Goal: Obtain resource: Download file/media

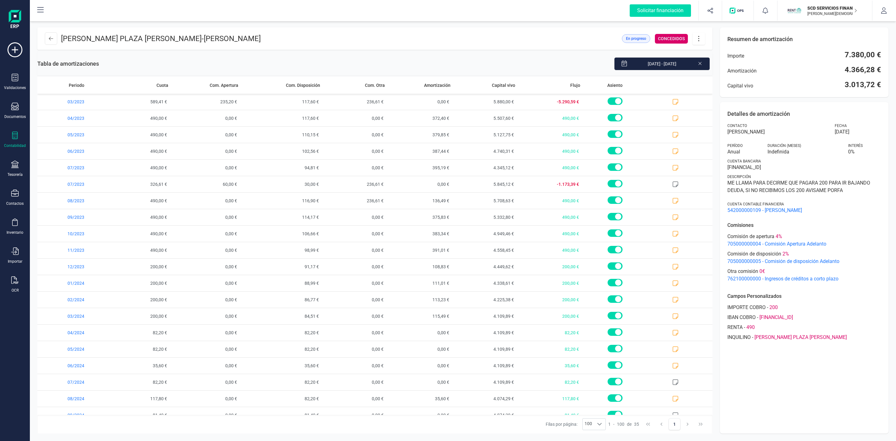
scroll to position [261, 0]
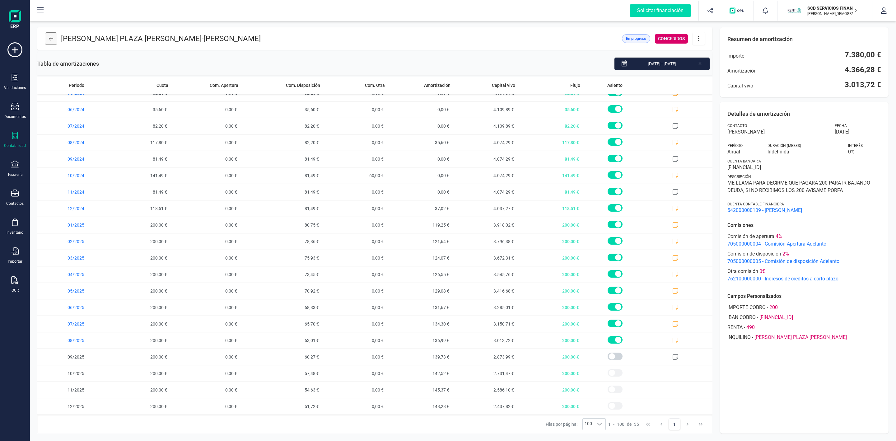
click at [52, 39] on icon at bounding box center [51, 38] width 4 height 5
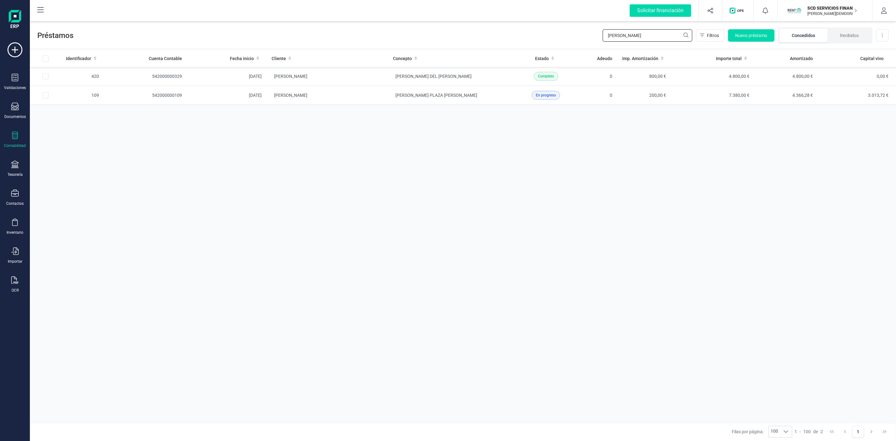
drag, startPoint x: 653, startPoint y: 35, endPoint x: 546, endPoint y: 38, distance: 107.1
click at [551, 38] on div "Préstamos [PERSON_NAME] Nuevo préstamo Concedidos Recibidos Descargar Excel" at bounding box center [463, 34] width 866 height 29
type input "ernes"
click at [361, 70] on td "[PERSON_NAME]" at bounding box center [327, 76] width 121 height 19
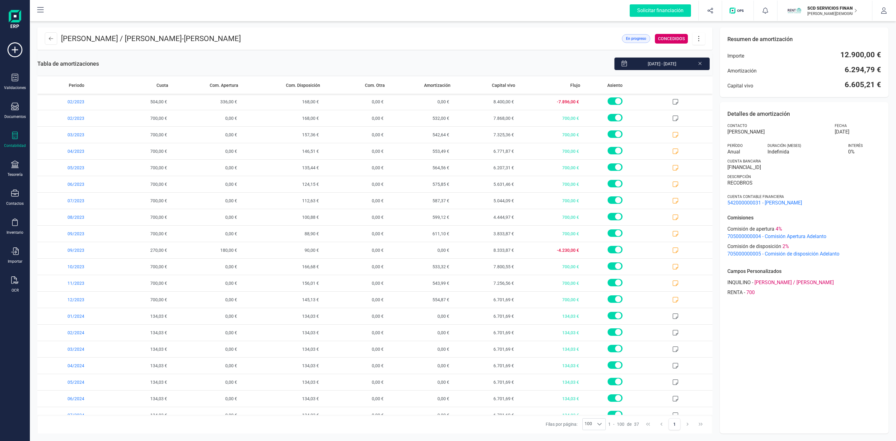
click at [699, 38] on icon at bounding box center [699, 38] width 12 height 7
click at [716, 83] on span "Descargar en PDF" at bounding box center [733, 82] width 57 height 5
click at [14, 197] on icon at bounding box center [14, 192] width 7 height 7
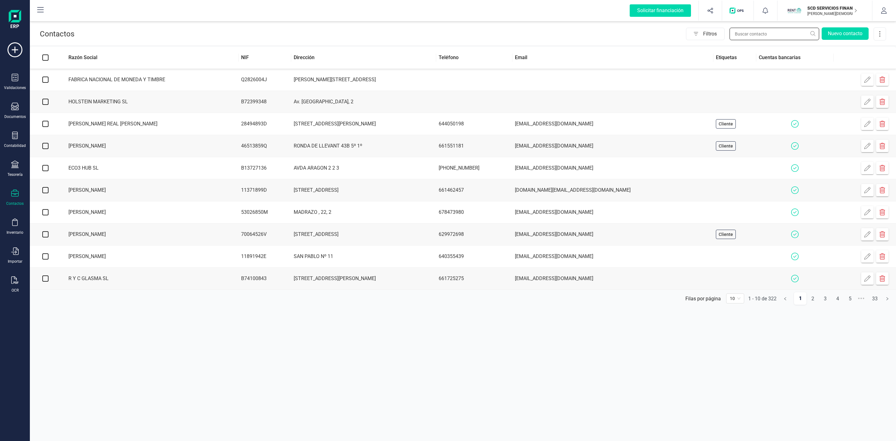
click at [743, 31] on input "text" at bounding box center [775, 34] width 90 height 12
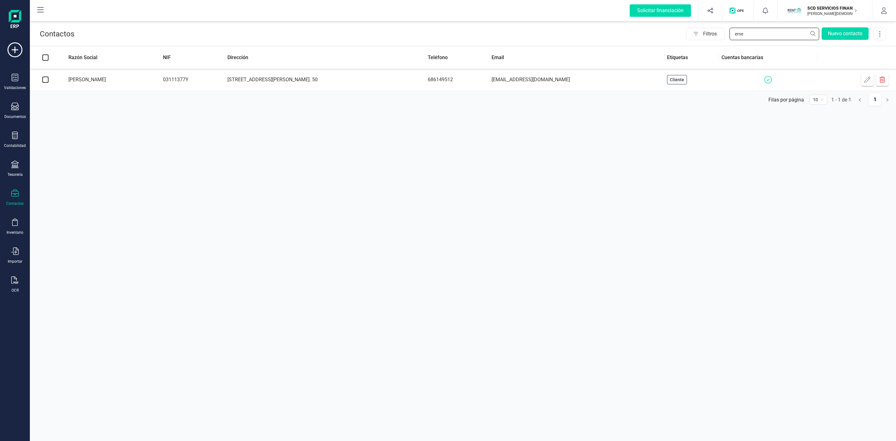
type input "erne"
click at [483, 91] on td "686149512" at bounding box center [456, 80] width 63 height 22
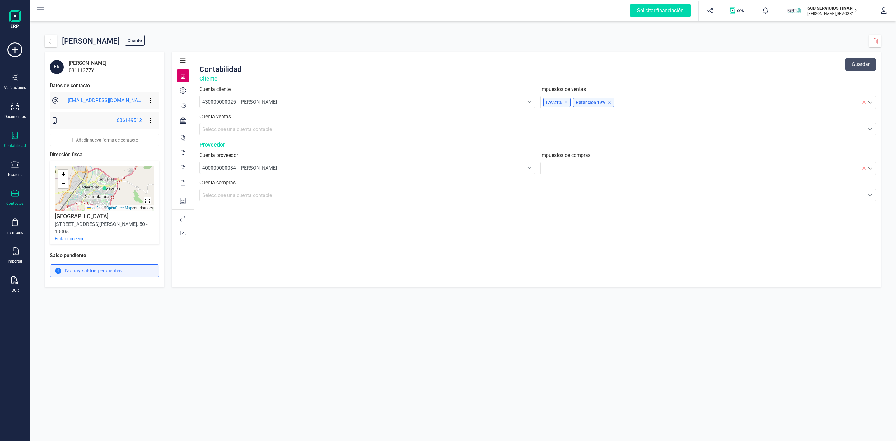
click at [12, 139] on icon at bounding box center [14, 135] width 7 height 7
click at [60, 156] on span "Préstamos" at bounding box center [67, 159] width 37 height 7
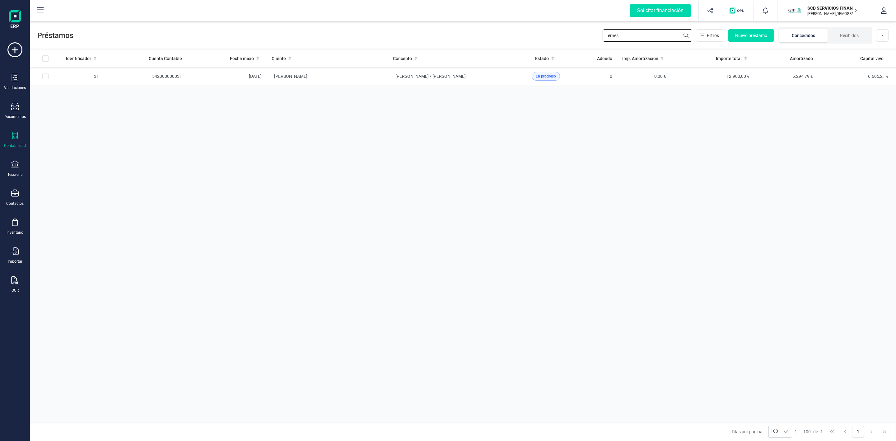
drag, startPoint x: 553, startPoint y: 49, endPoint x: 537, endPoint y: 48, distance: 15.9
click at [544, 50] on div "Préstamos ernes Filtros Nuevo préstamo Concedidos Recibidos Descargar Excel Ide…" at bounding box center [463, 230] width 866 height 421
type input "comi"
click at [388, 82] on td "VENTA MATERIAL DE AIRE S.L." at bounding box center [448, 76] width 121 height 19
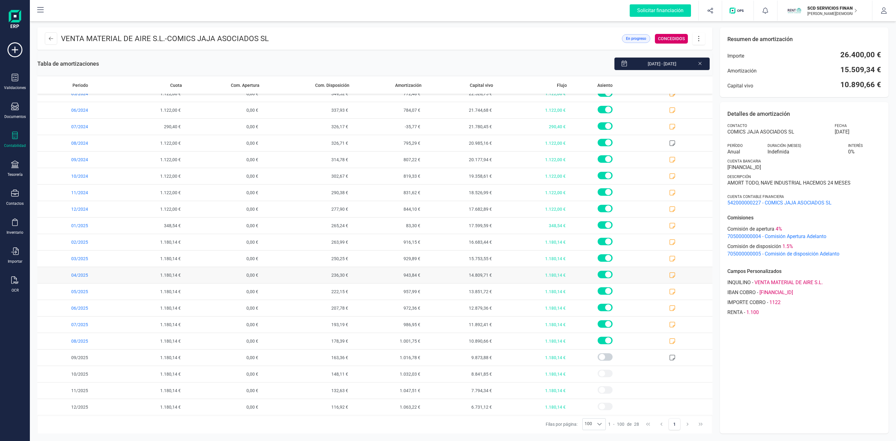
scroll to position [145, 0]
